Goal: Information Seeking & Learning: Learn about a topic

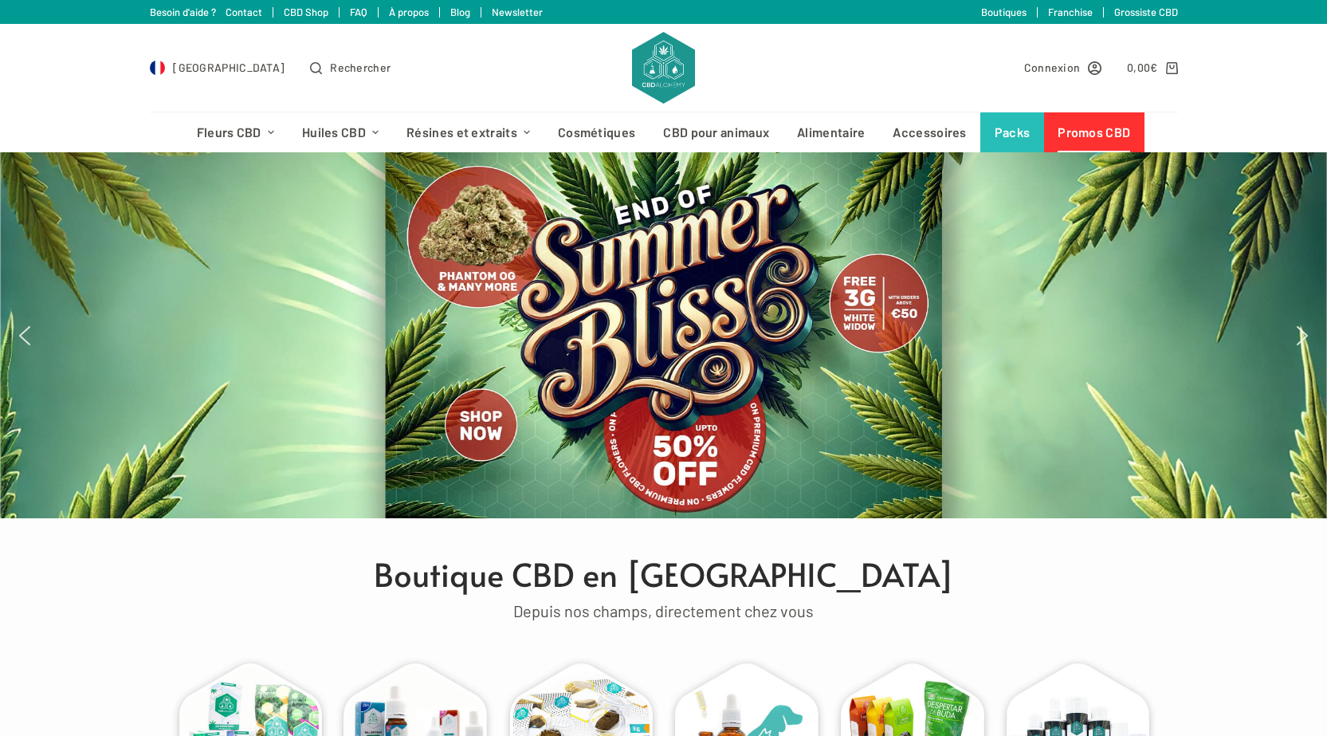
click at [1121, 141] on link "Promos CBD" at bounding box center [1094, 132] width 100 height 40
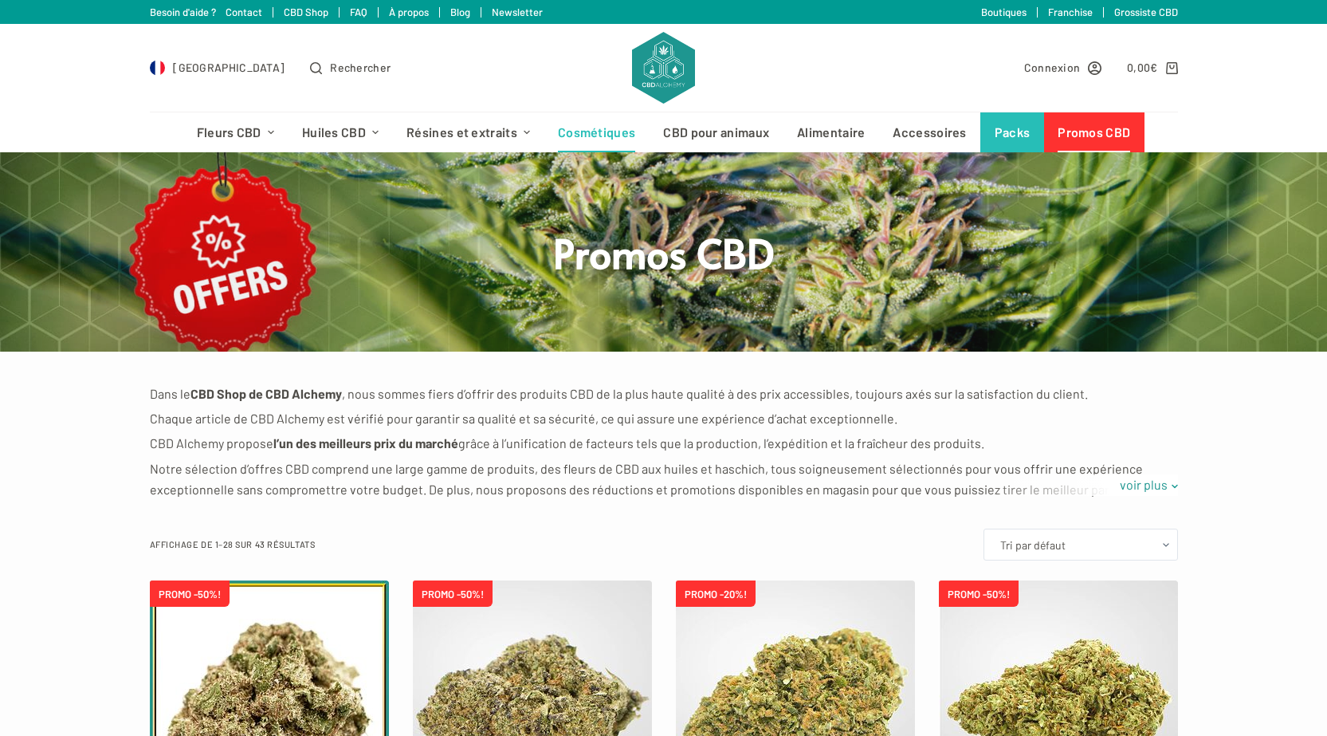
click at [605, 124] on link "Cosmétiques" at bounding box center [596, 132] width 105 height 40
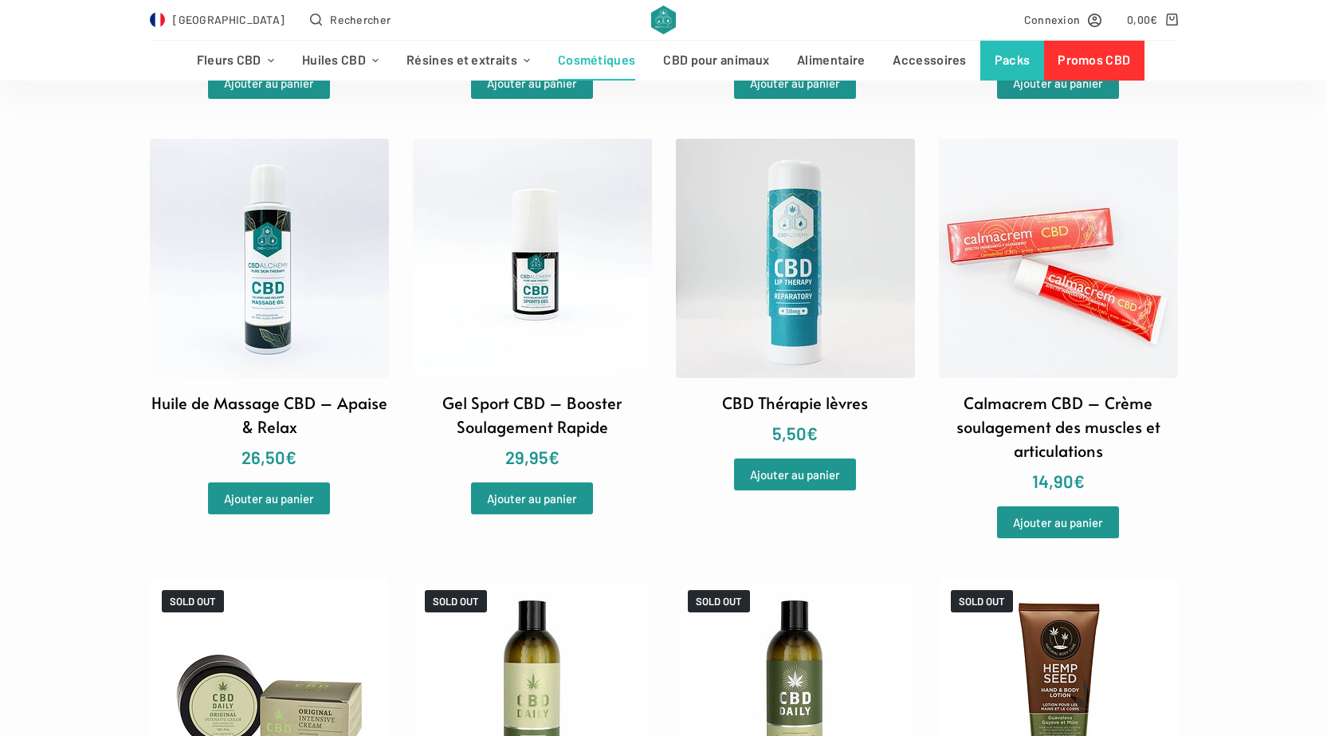
scroll to position [1275, 0]
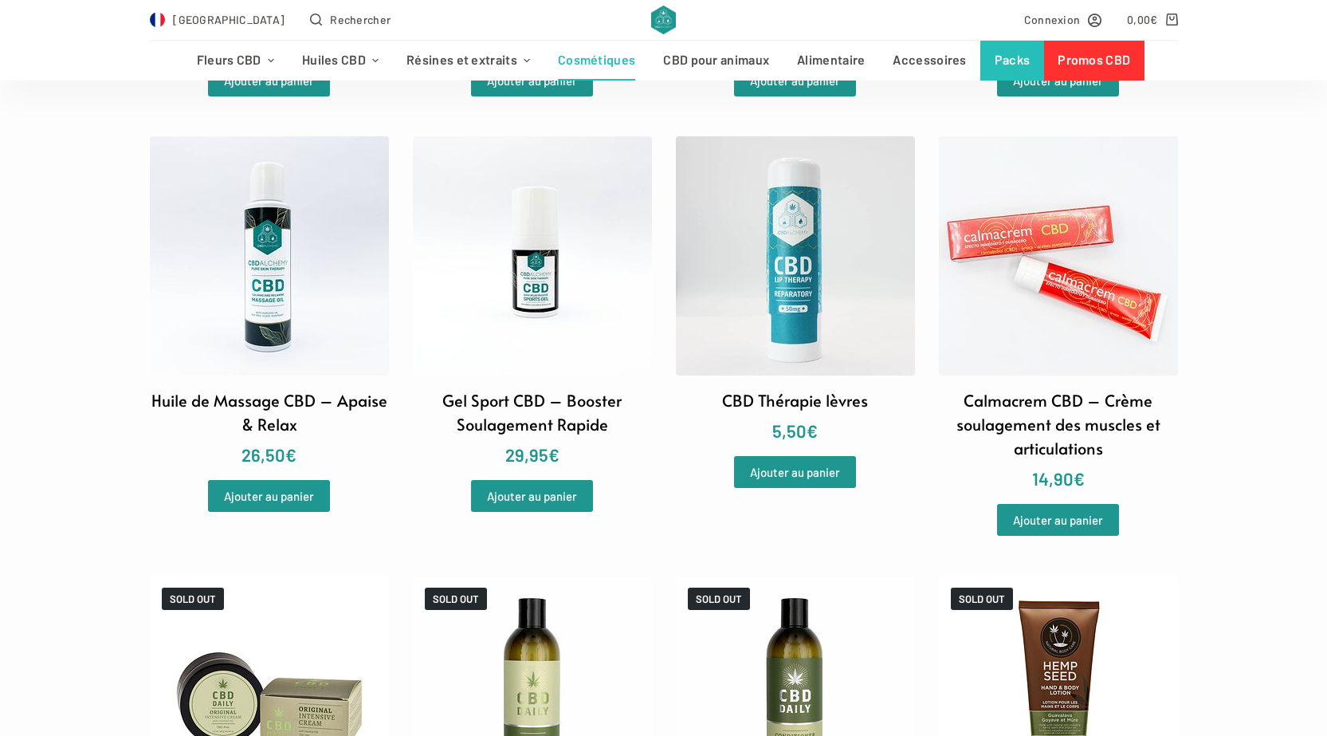
click at [524, 315] on img at bounding box center [532, 255] width 239 height 239
click at [288, 310] on img at bounding box center [269, 255] width 239 height 239
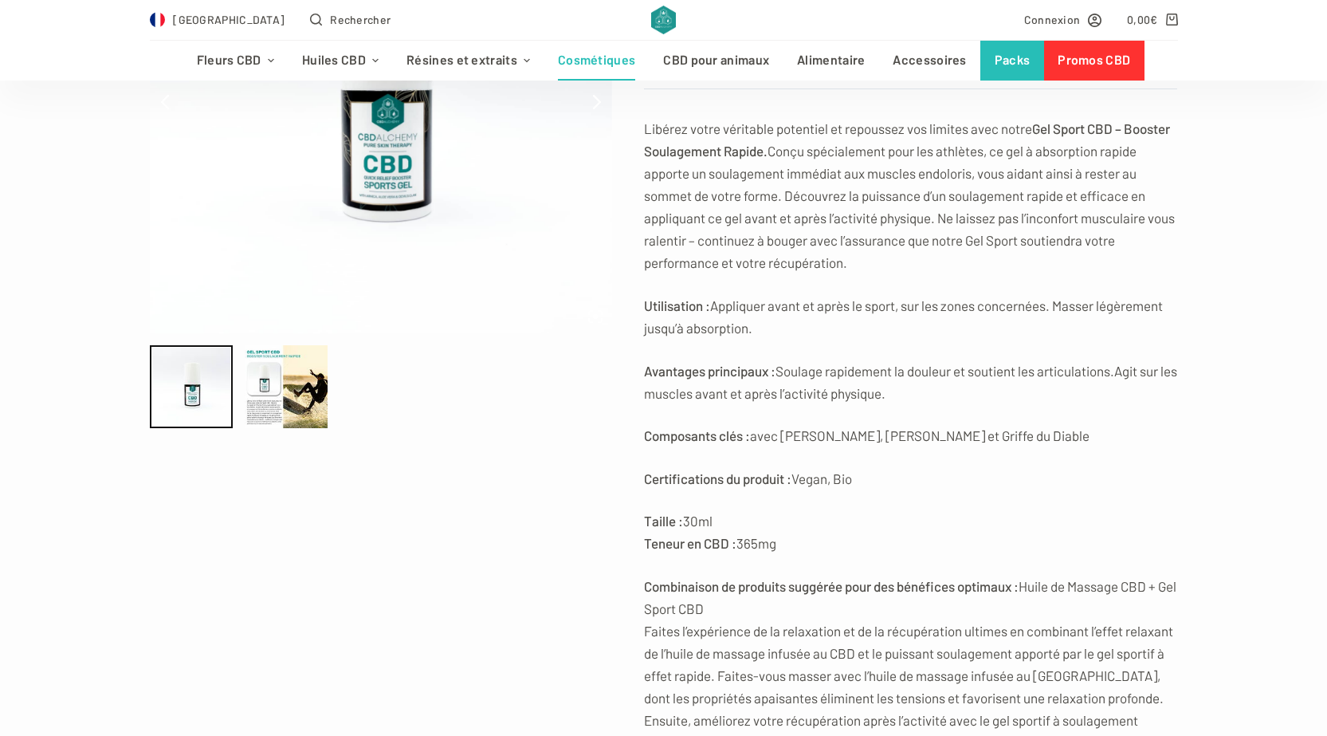
scroll to position [399, 0]
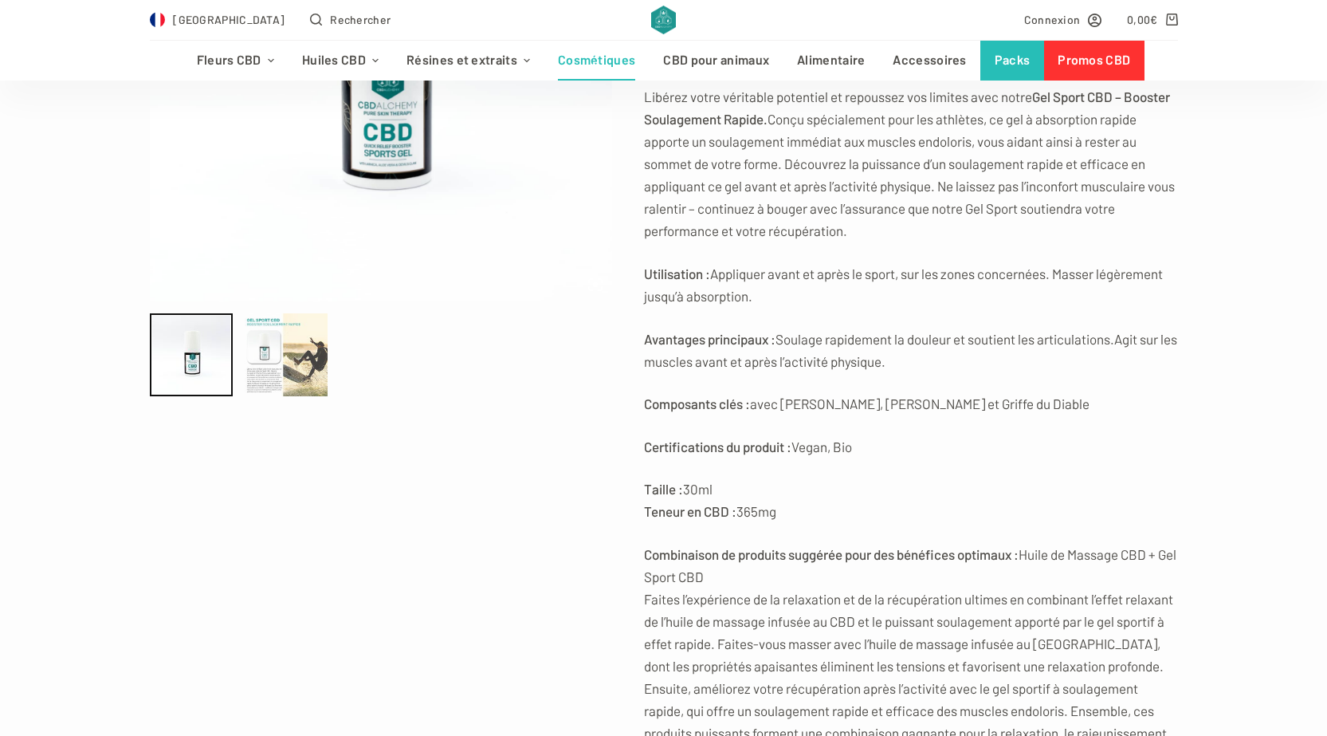
click at [287, 341] on div at bounding box center [286, 354] width 83 height 83
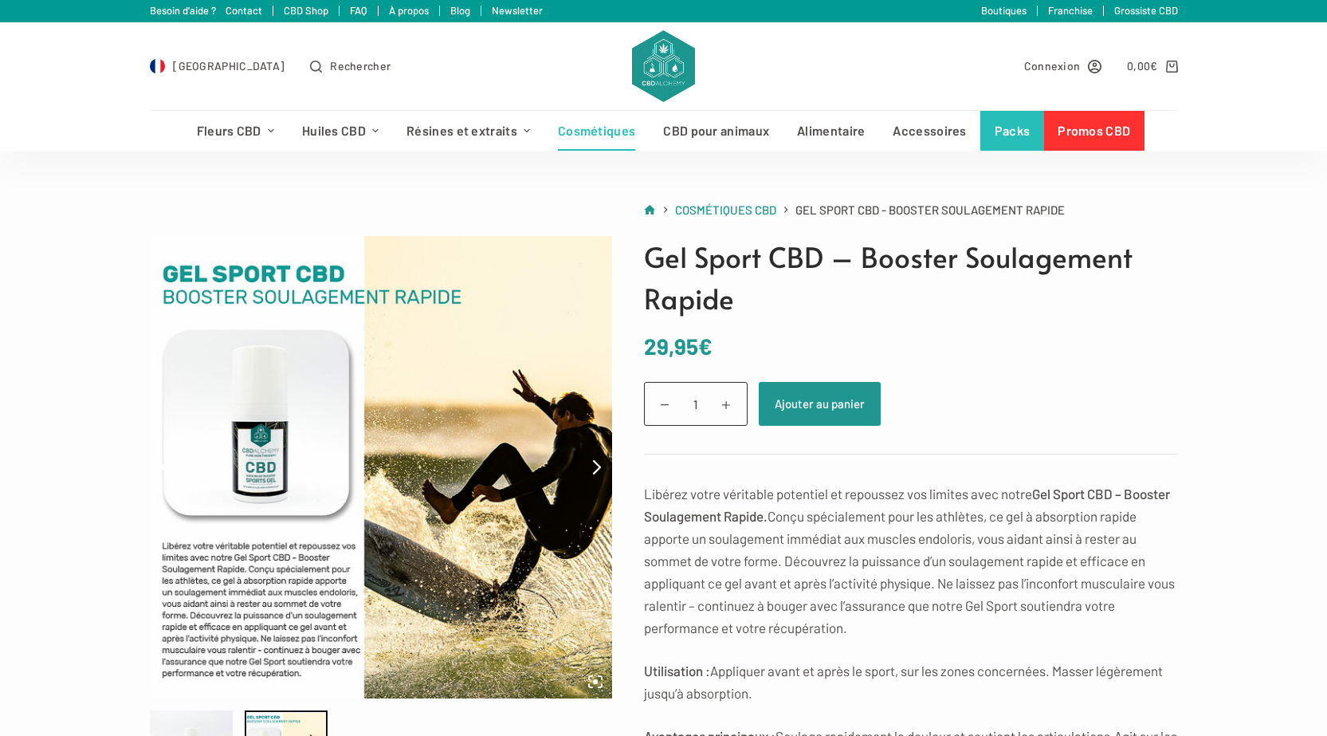
scroll to position [0, 0]
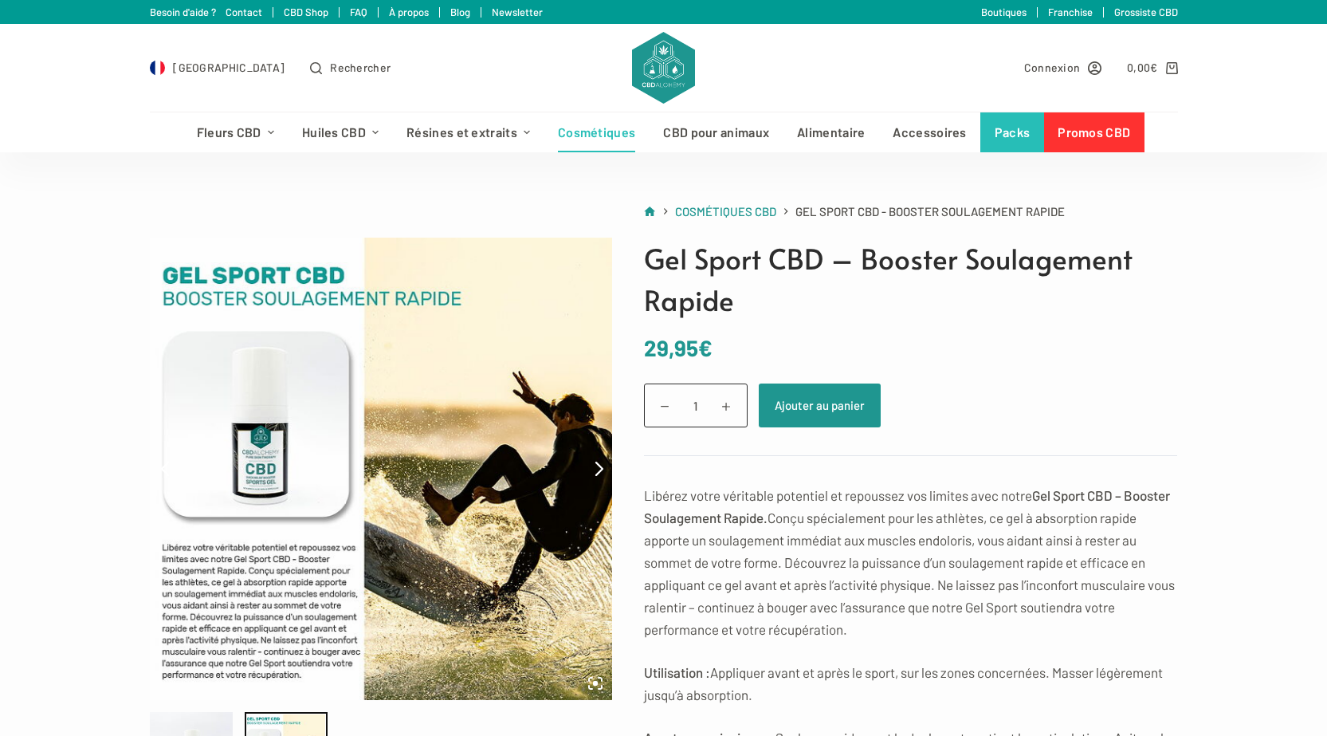
click at [595, 482] on link at bounding box center [596, 468] width 32 height 268
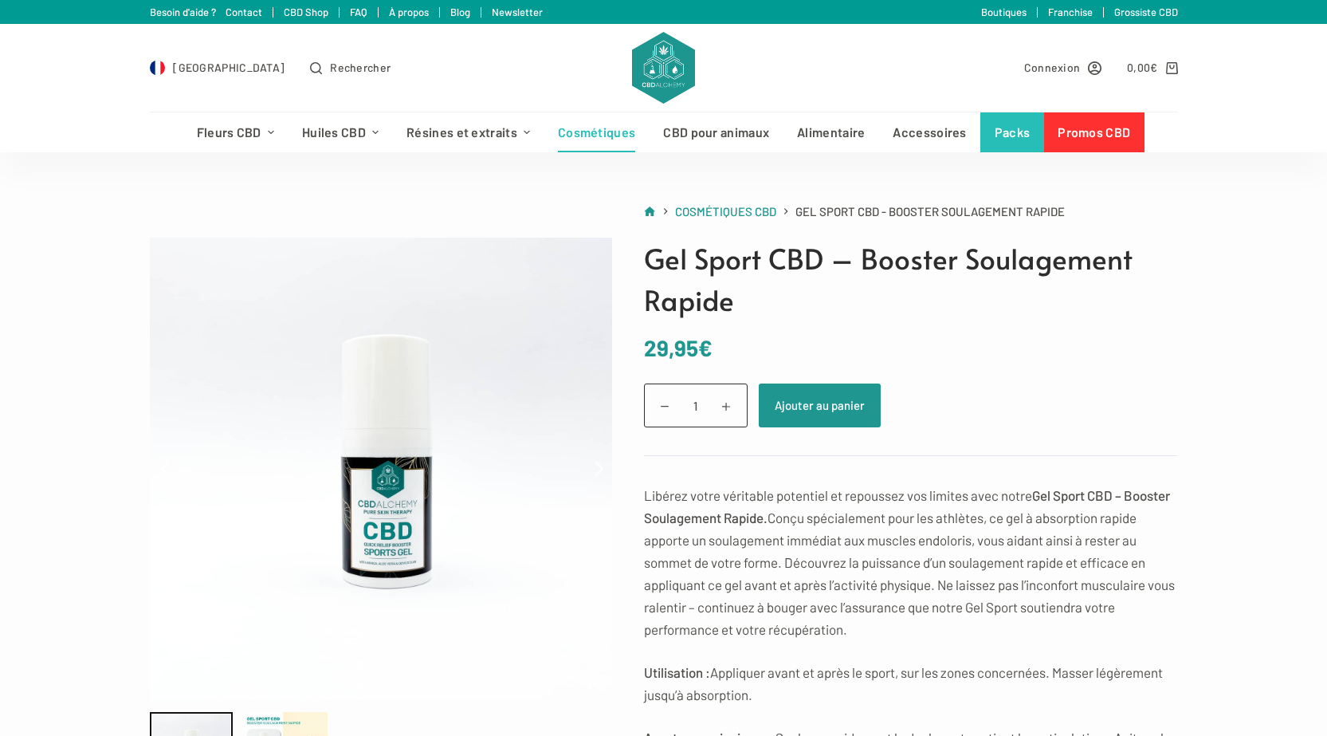
click at [595, 469] on icon at bounding box center [599, 469] width 14 height 14
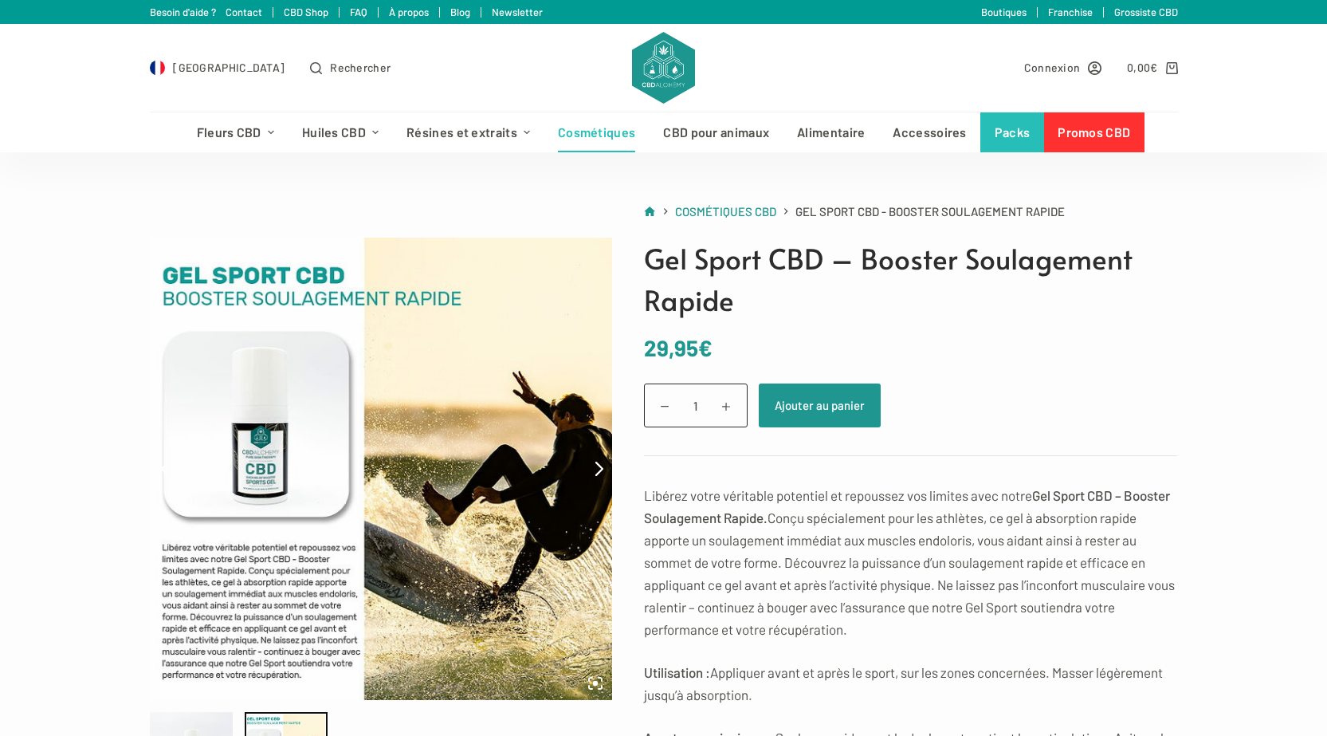
click at [595, 469] on icon at bounding box center [599, 469] width 14 height 14
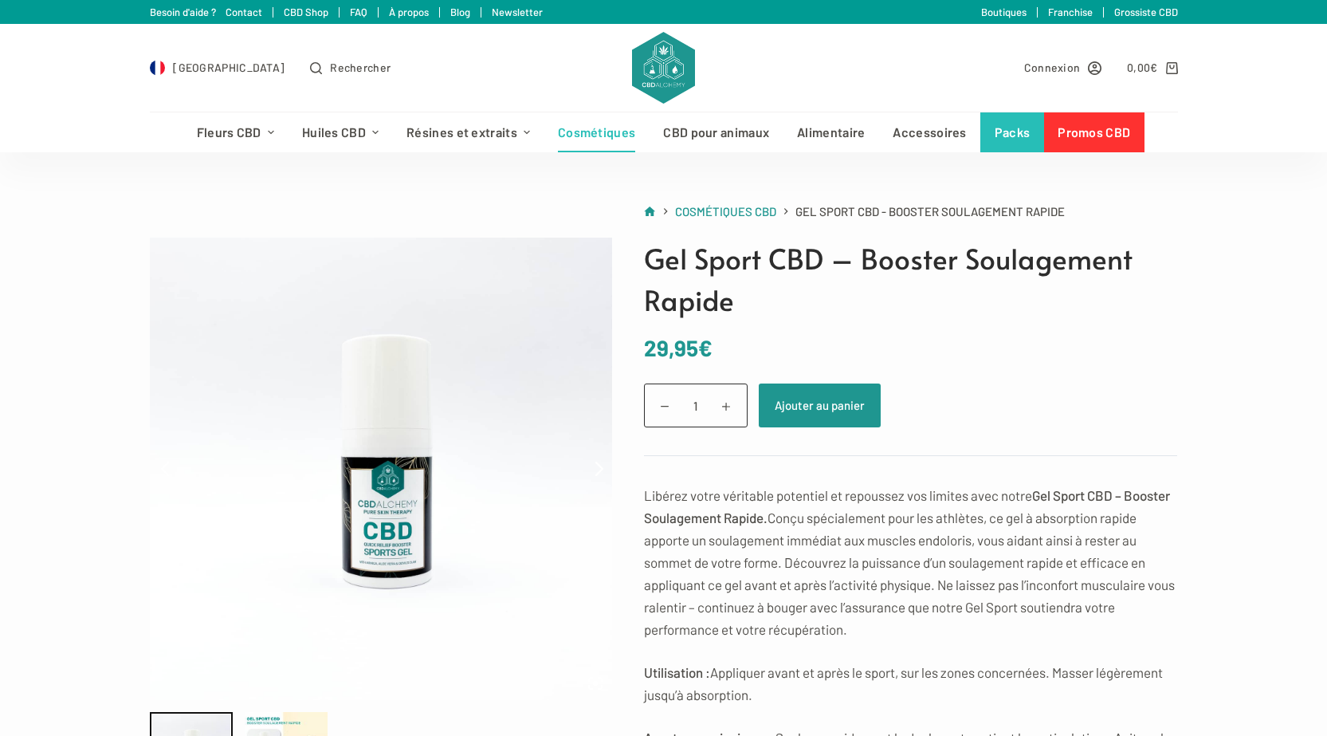
click at [595, 469] on icon at bounding box center [599, 469] width 14 height 14
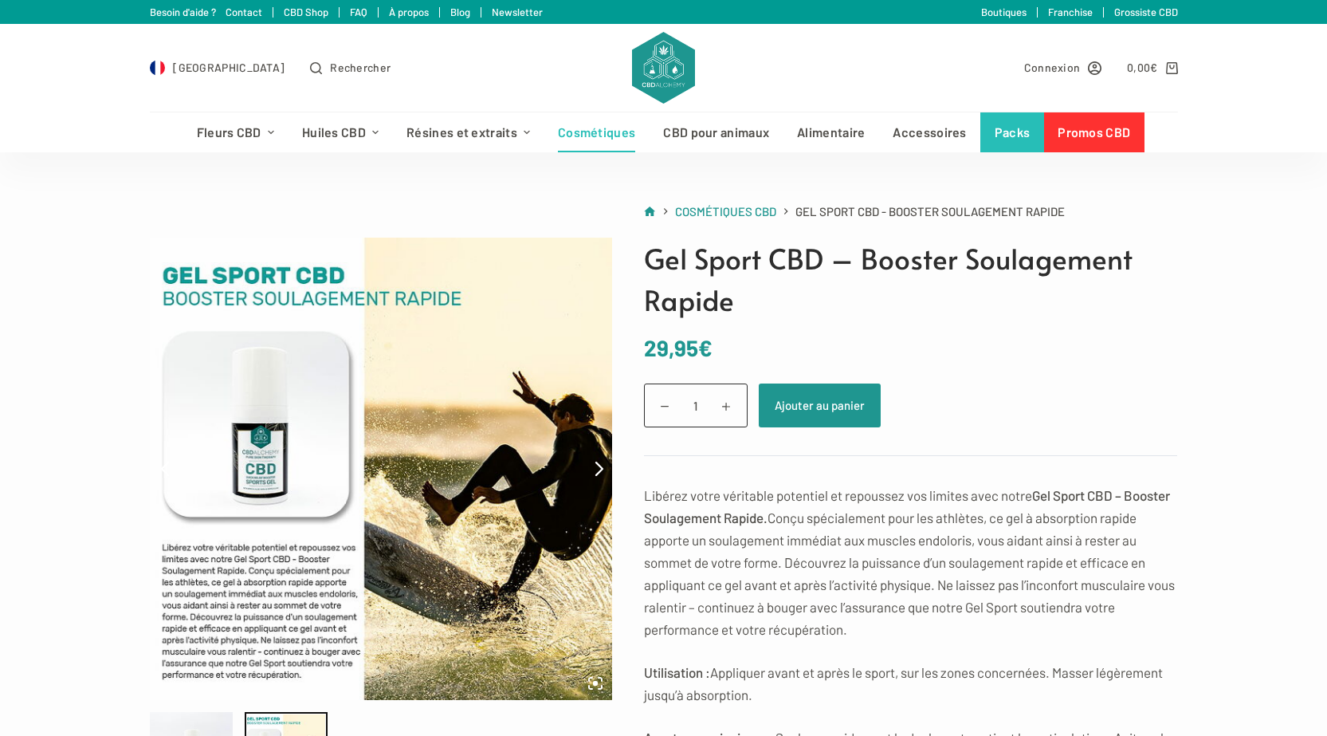
click at [595, 469] on icon at bounding box center [599, 469] width 14 height 14
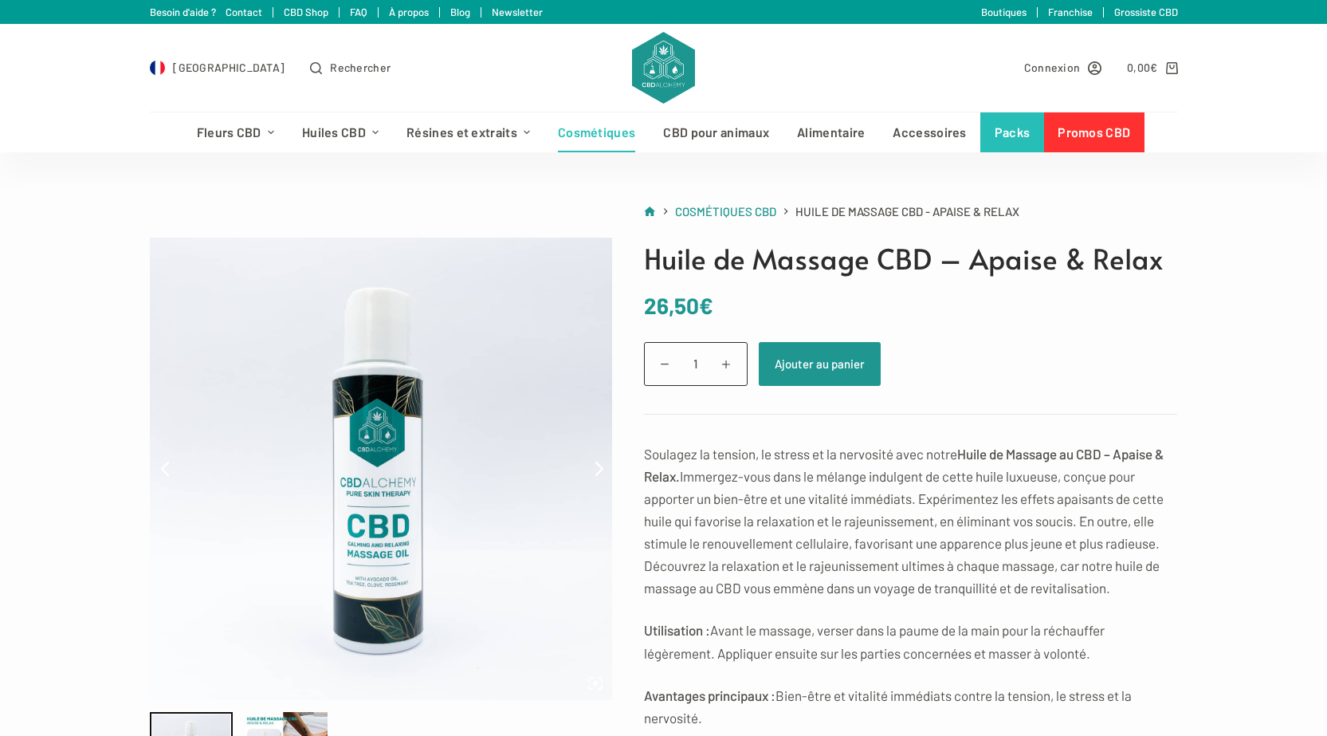
click at [587, 466] on link at bounding box center [596, 468] width 32 height 268
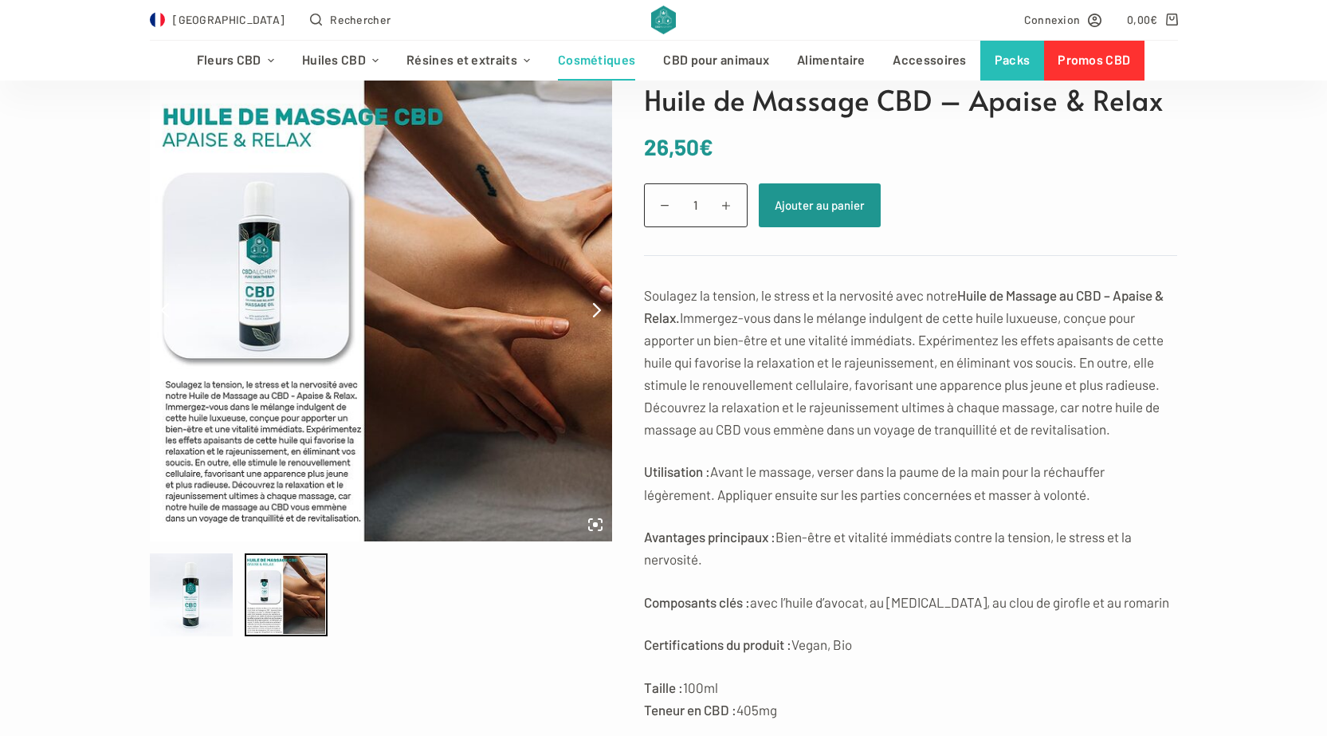
scroll to position [159, 0]
click at [598, 314] on icon at bounding box center [599, 309] width 6 height 13
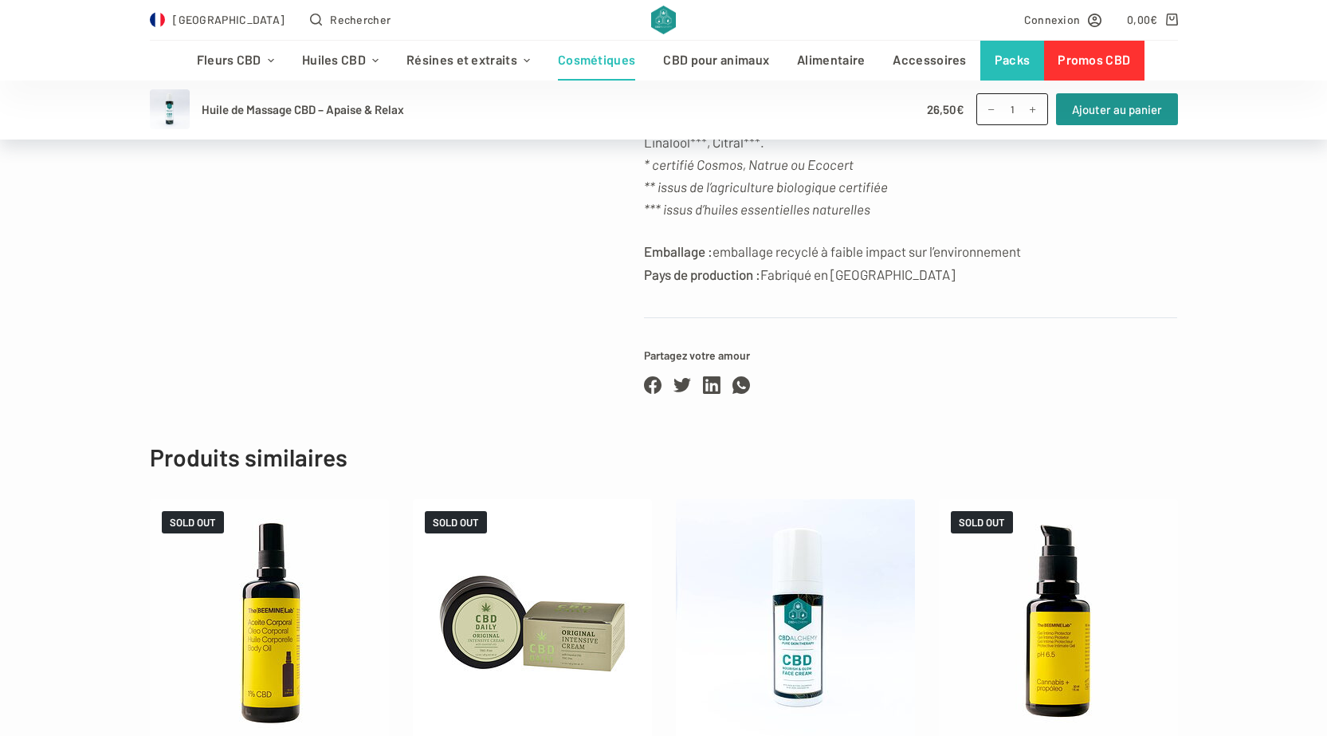
scroll to position [1435, 0]
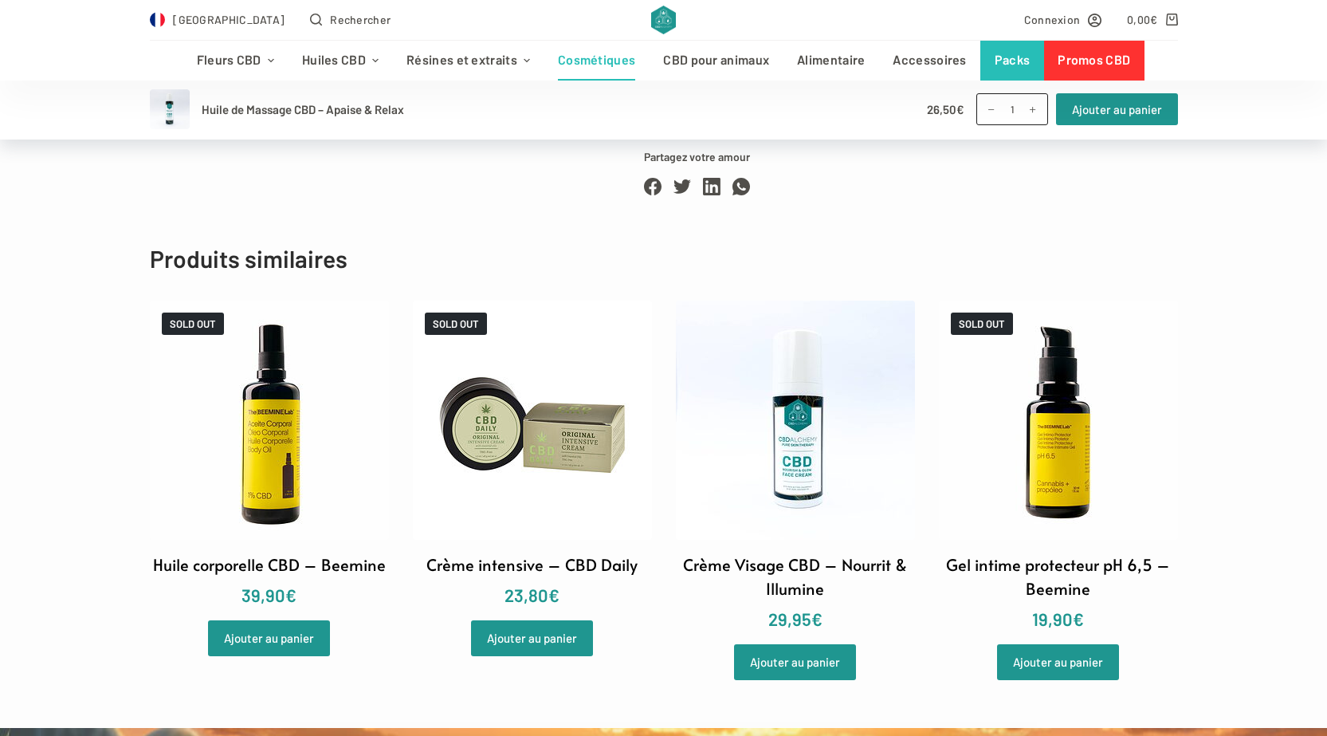
click at [795, 389] on img at bounding box center [795, 420] width 239 height 239
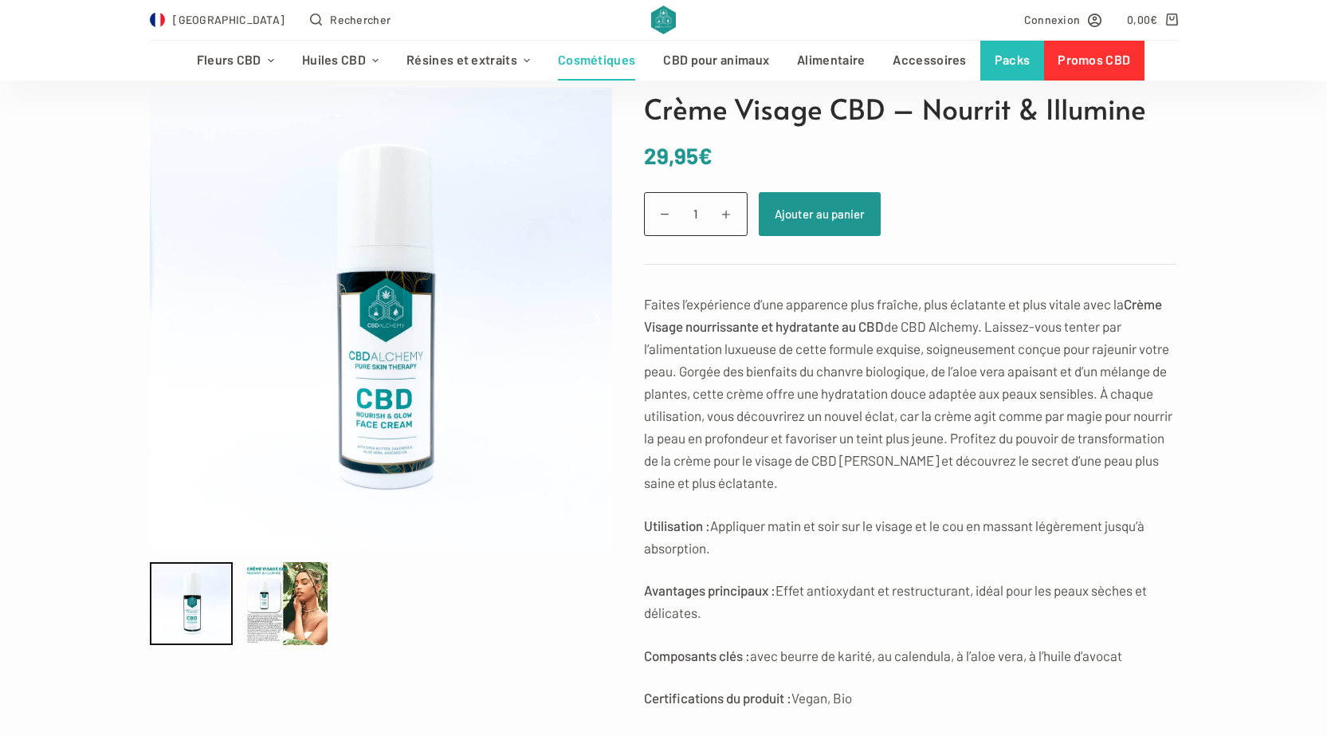
scroll to position [159, 0]
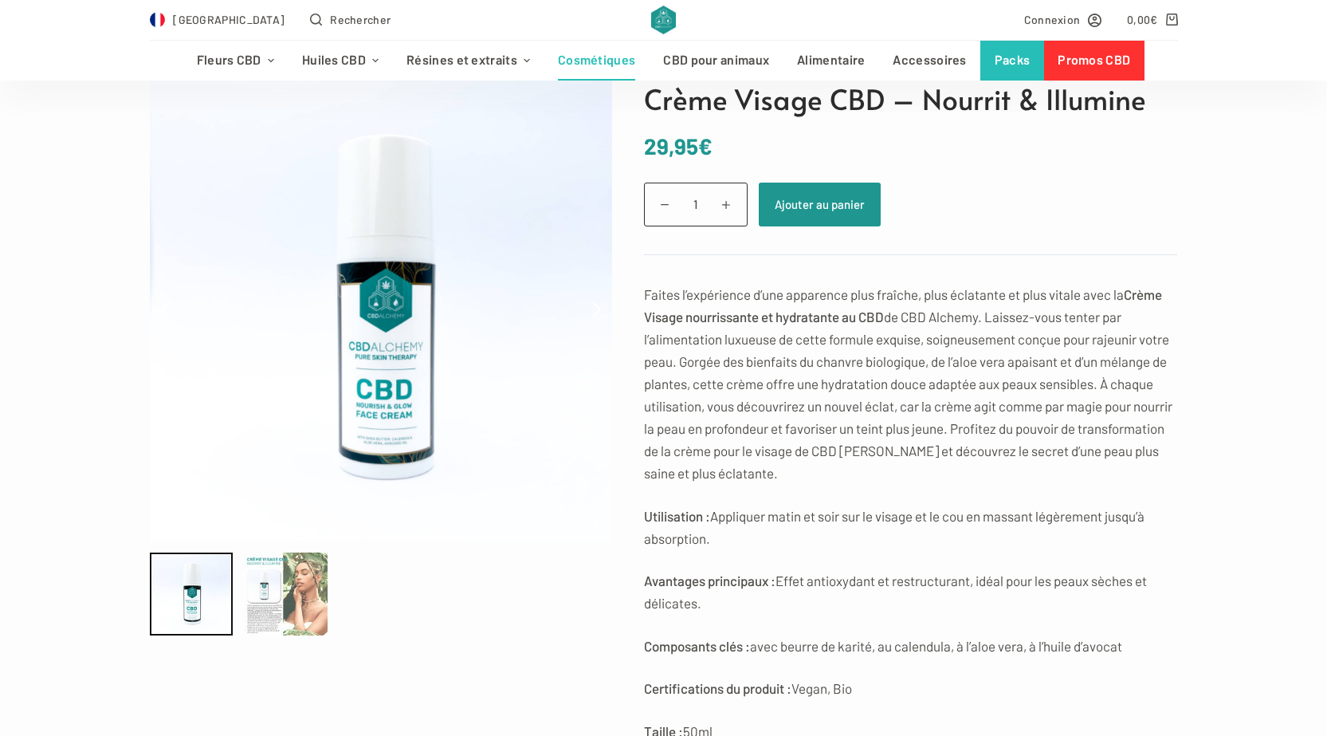
click at [324, 587] on div at bounding box center [286, 593] width 83 height 83
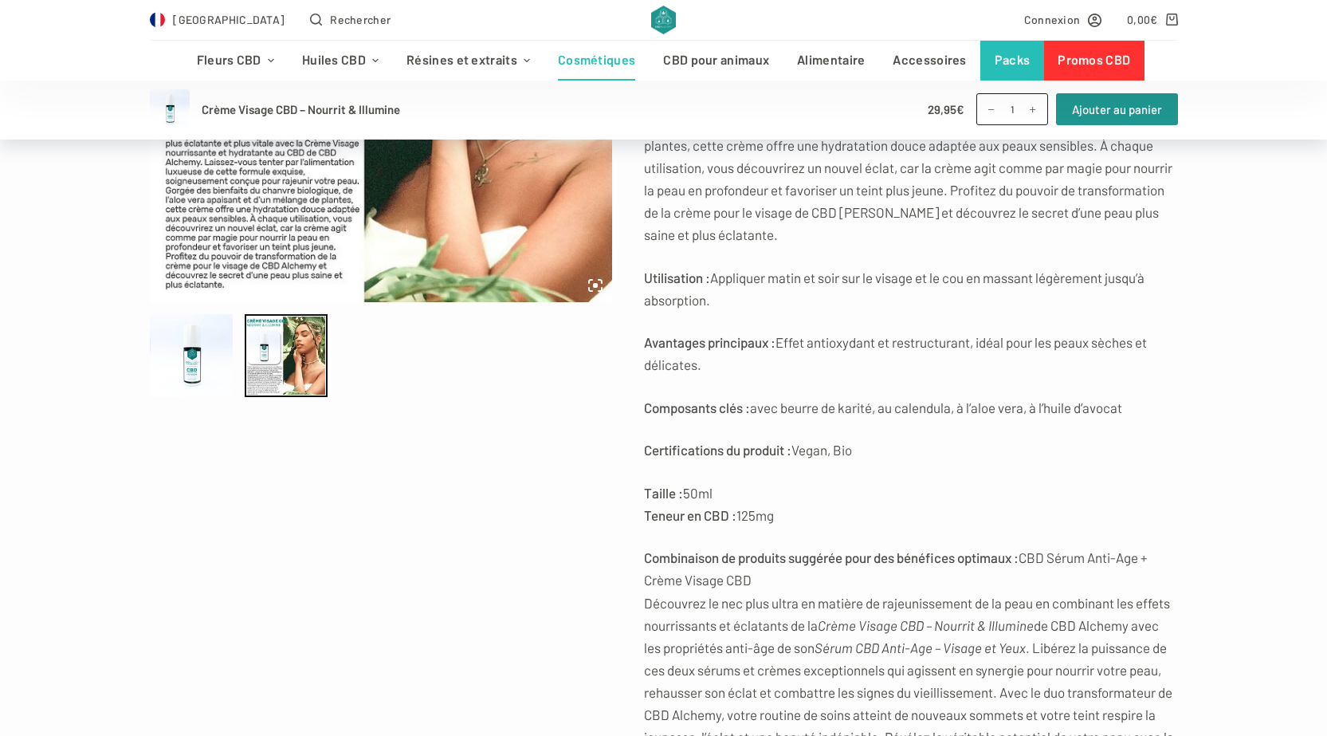
scroll to position [0, 0]
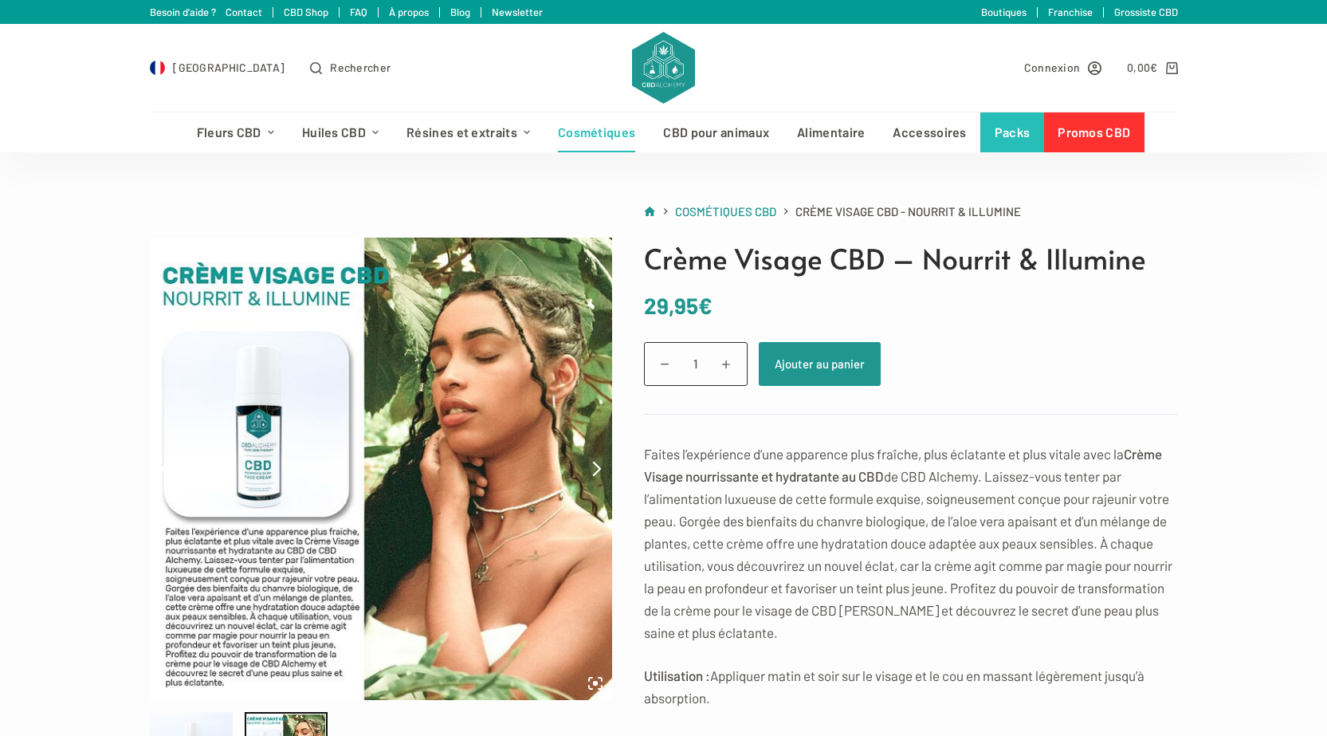
click at [581, 135] on link "Cosmétiques" at bounding box center [596, 132] width 105 height 40
